Goal: Information Seeking & Learning: Learn about a topic

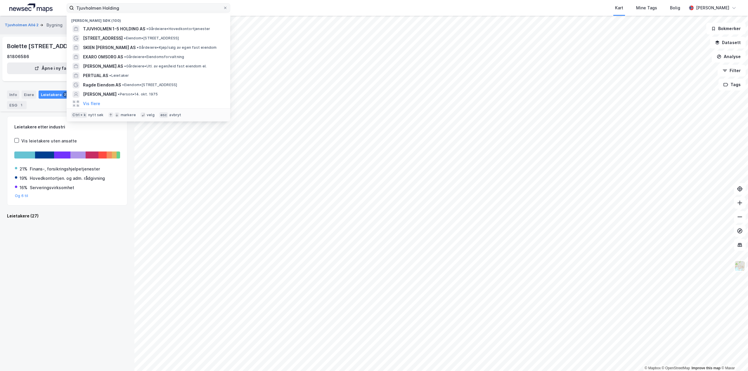
scroll to position [717, 0]
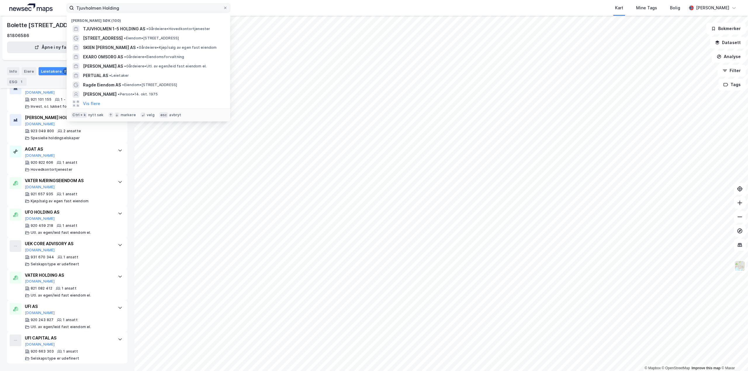
click at [160, 7] on input "Tjuvholmen Holding" at bounding box center [148, 8] width 149 height 9
click at [158, 6] on input "Tjuvholmen Holding" at bounding box center [148, 8] width 149 height 9
drag, startPoint x: 158, startPoint y: 6, endPoint x: 63, endPoint y: 4, distance: 95.5
click at [63, 3] on div "Tjuvholmen Holding Nylige søk (100) TJUVHOLMEN 1-5 HOLDING AS • Gårdeiere • Hov…" at bounding box center [374, 8] width 748 height 16
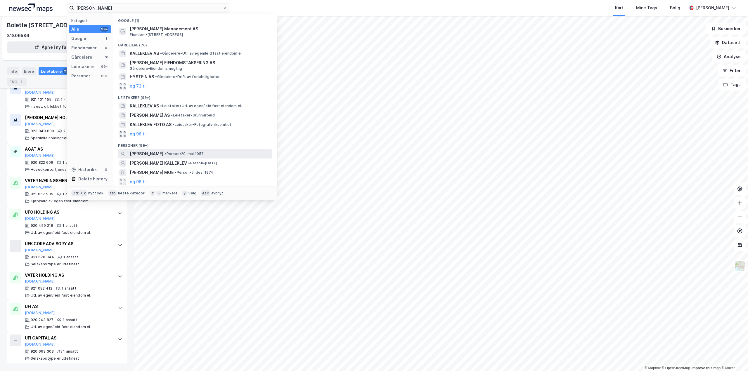
click at [163, 153] on span "[PERSON_NAME]" at bounding box center [147, 153] width 34 height 7
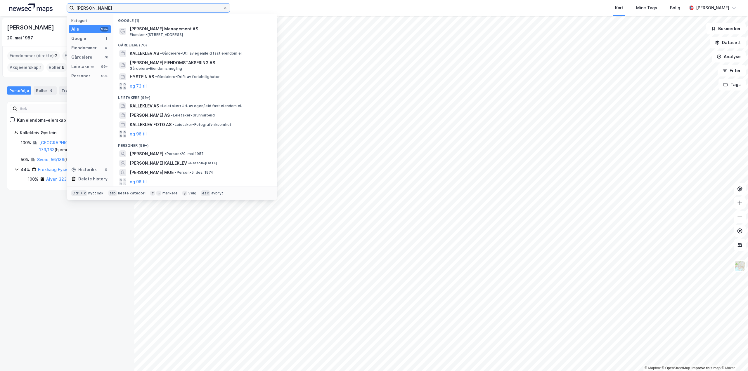
click at [121, 7] on input "[PERSON_NAME]" at bounding box center [148, 8] width 149 height 9
click at [145, 182] on button "og 96 til" at bounding box center [138, 181] width 17 height 7
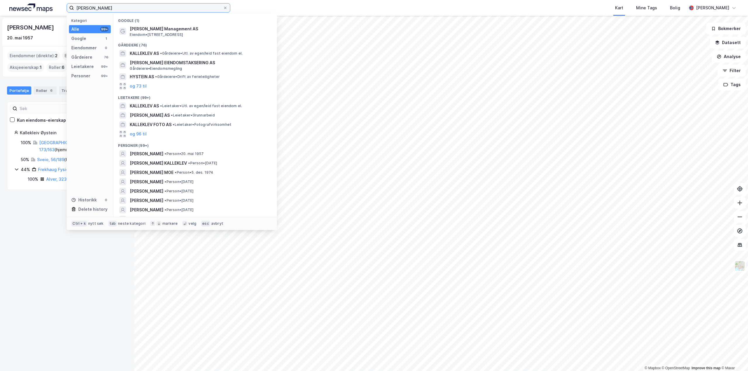
click at [79, 9] on input "[PERSON_NAME]" at bounding box center [148, 8] width 149 height 9
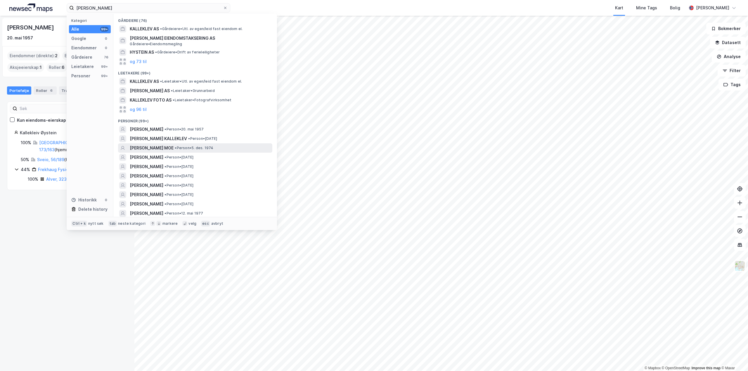
click at [160, 148] on span "[PERSON_NAME] MOE" at bounding box center [152, 148] width 44 height 7
click at [79, 9] on input "[PERSON_NAME]" at bounding box center [148, 8] width 149 height 9
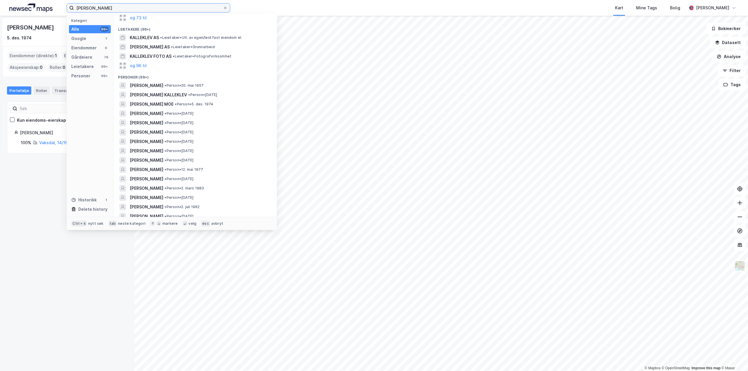
scroll to position [58, 0]
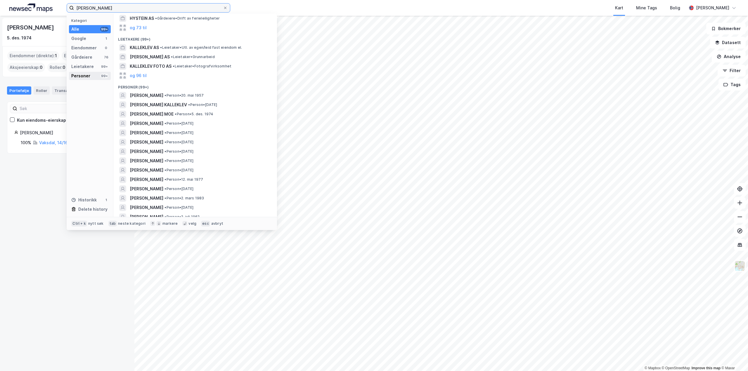
type input "[PERSON_NAME]"
click at [93, 74] on div "Personer 99+" at bounding box center [90, 76] width 42 height 8
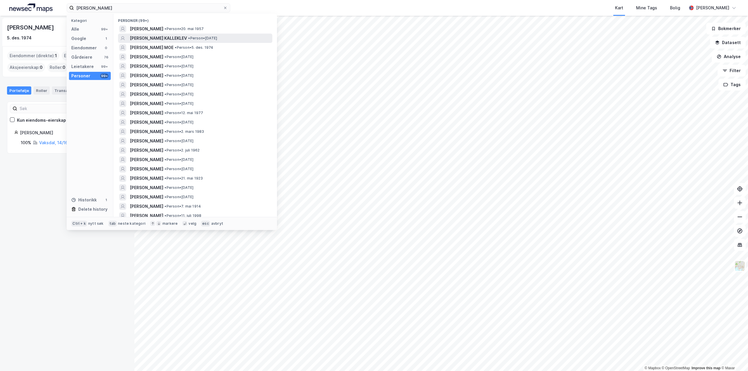
click at [149, 37] on span "[PERSON_NAME] KALLEKLEV" at bounding box center [158, 38] width 57 height 7
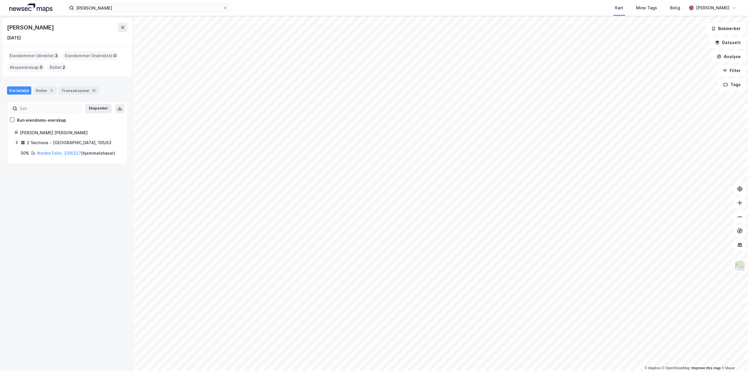
click at [18, 143] on icon at bounding box center [16, 142] width 5 height 5
click at [64, 155] on link "Ringebu, 105/63/0/26" at bounding box center [58, 157] width 24 height 12
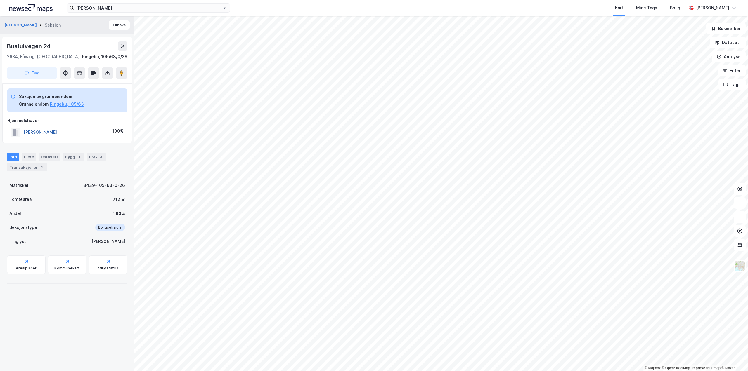
click at [0, 0] on button "[PERSON_NAME]" at bounding box center [0, 0] width 0 height 0
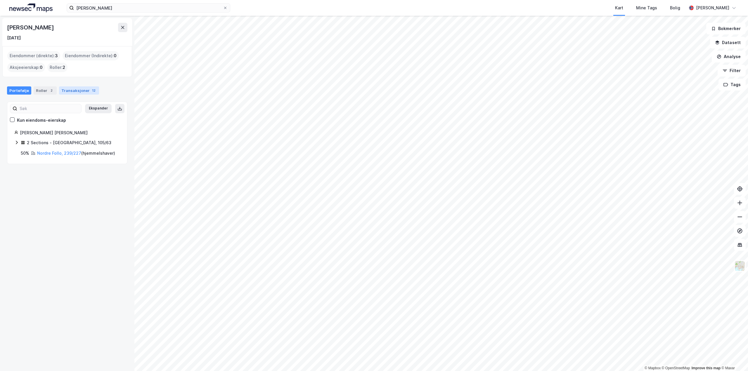
click at [69, 91] on div "Transaksjoner 12" at bounding box center [79, 90] width 40 height 8
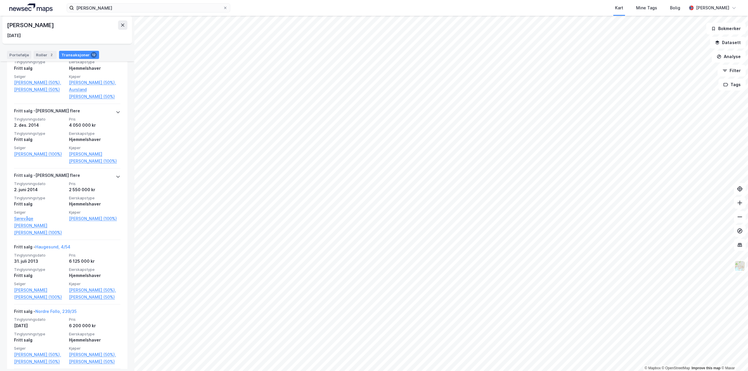
scroll to position [292, 0]
